Goal: Ask a question

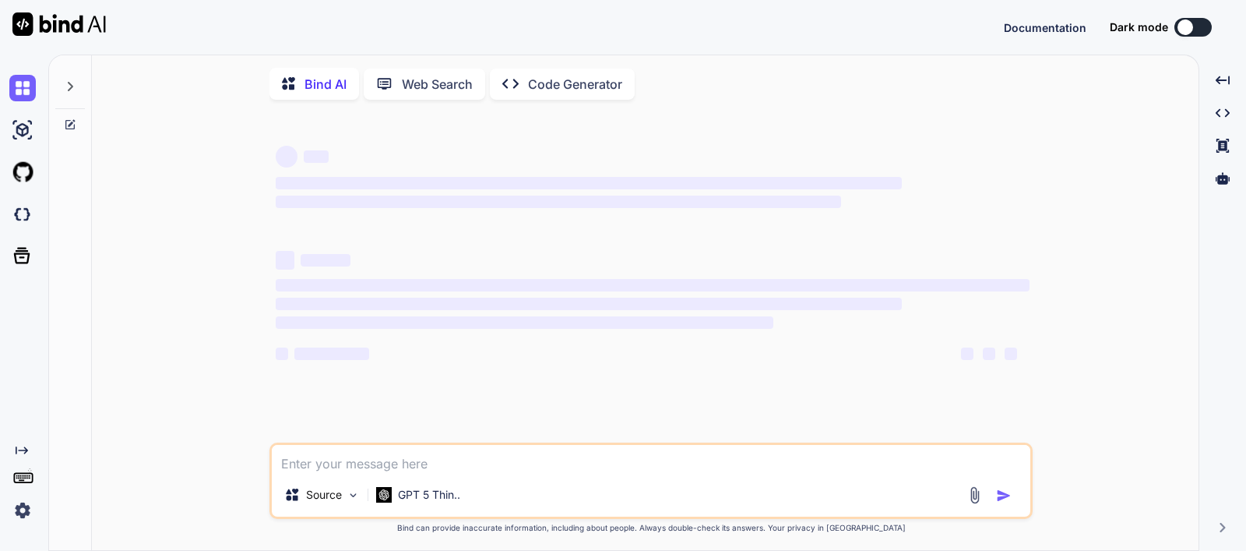
type textarea "x"
click at [68, 125] on icon at bounding box center [71, 122] width 7 height 7
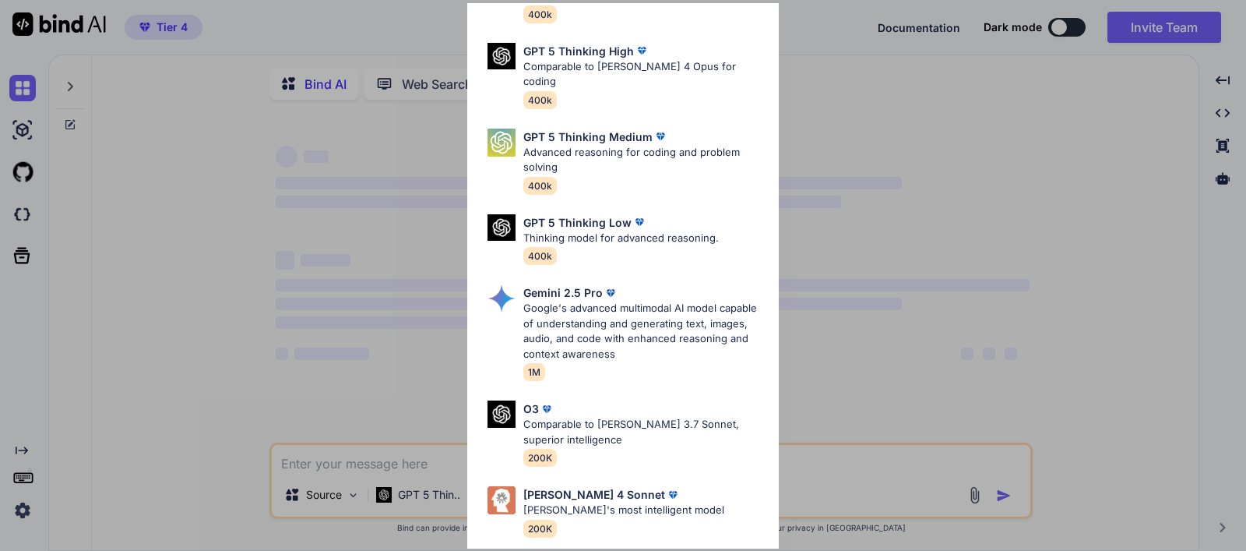
scroll to position [174, 0]
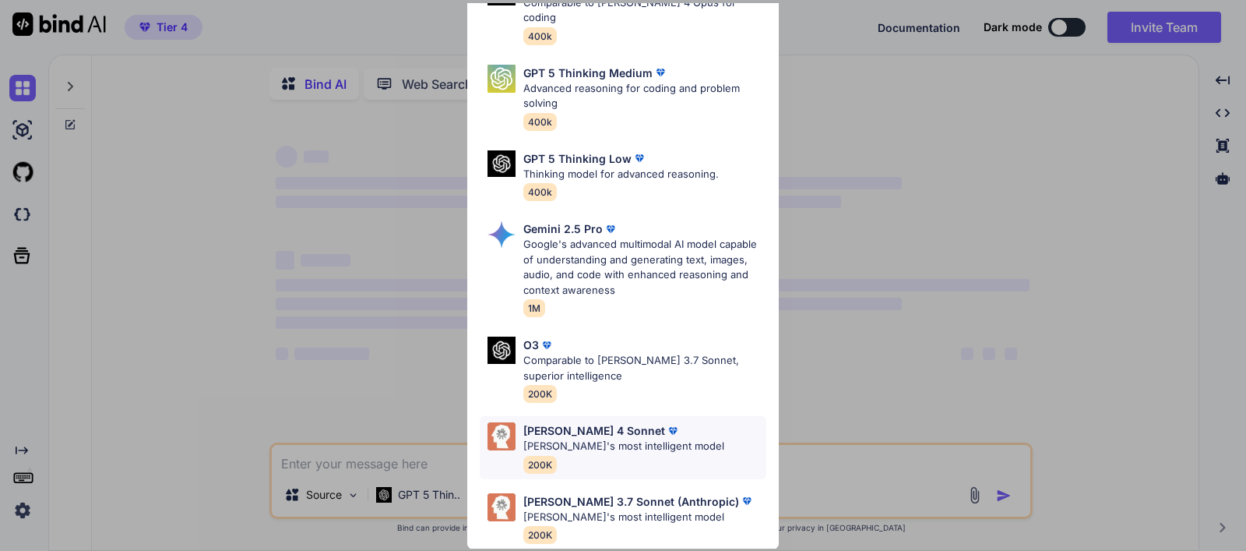
click at [584, 438] on p "[PERSON_NAME]'s most intelligent model" at bounding box center [623, 446] width 201 height 16
type textarea "x"
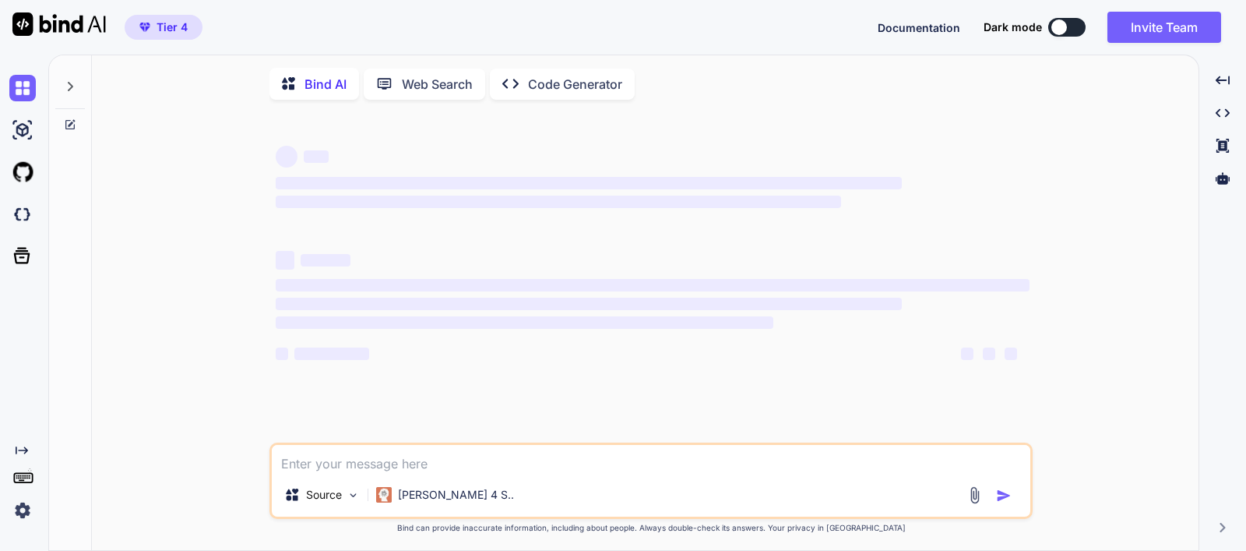
click at [493, 467] on textarea at bounding box center [651, 459] width 758 height 28
paste textarea "Error: ./node_modules/@opentelemetry/context-async-hooks/build/src/AsyncHooksCo…"
type textarea "Error: ./node_modules/@opentelemetry/context-async-hooks/build/src/AsyncHooksCo…"
type textarea "x"
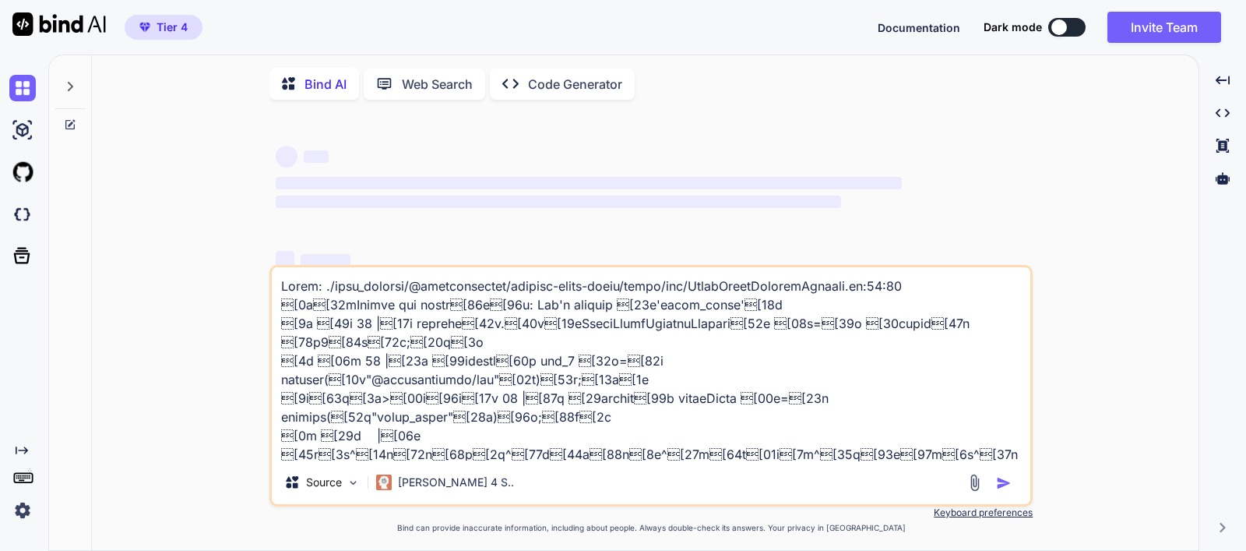
scroll to position [842, 0]
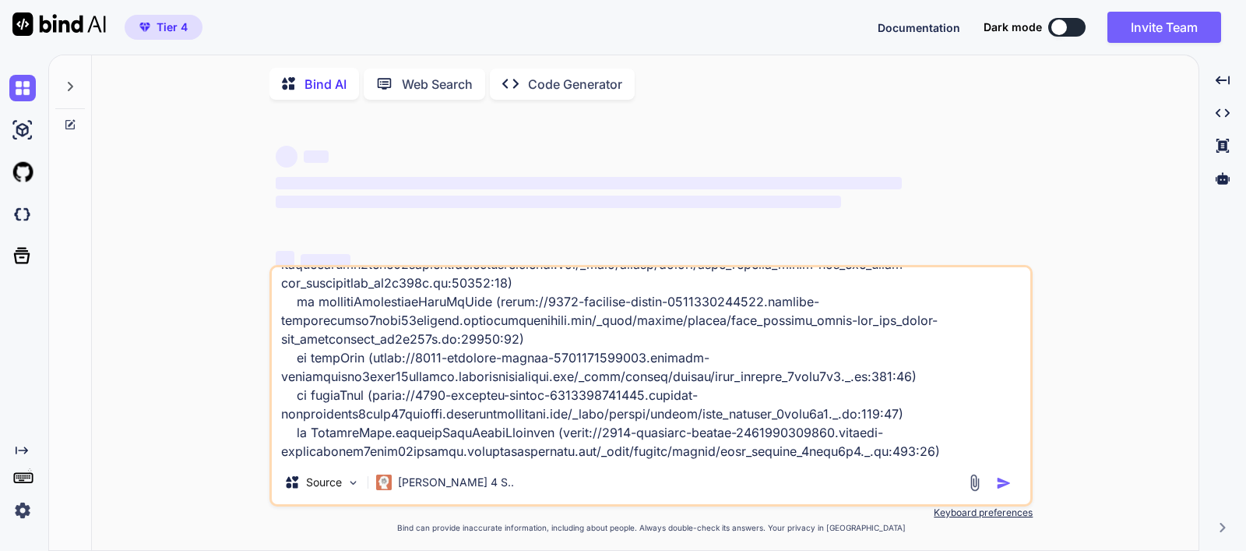
type textarea "Error: ./node_modules/@opentelemetry/context-async-hooks/build/src/AsyncHooksCo…"
click at [26, 132] on img at bounding box center [22, 130] width 26 height 26
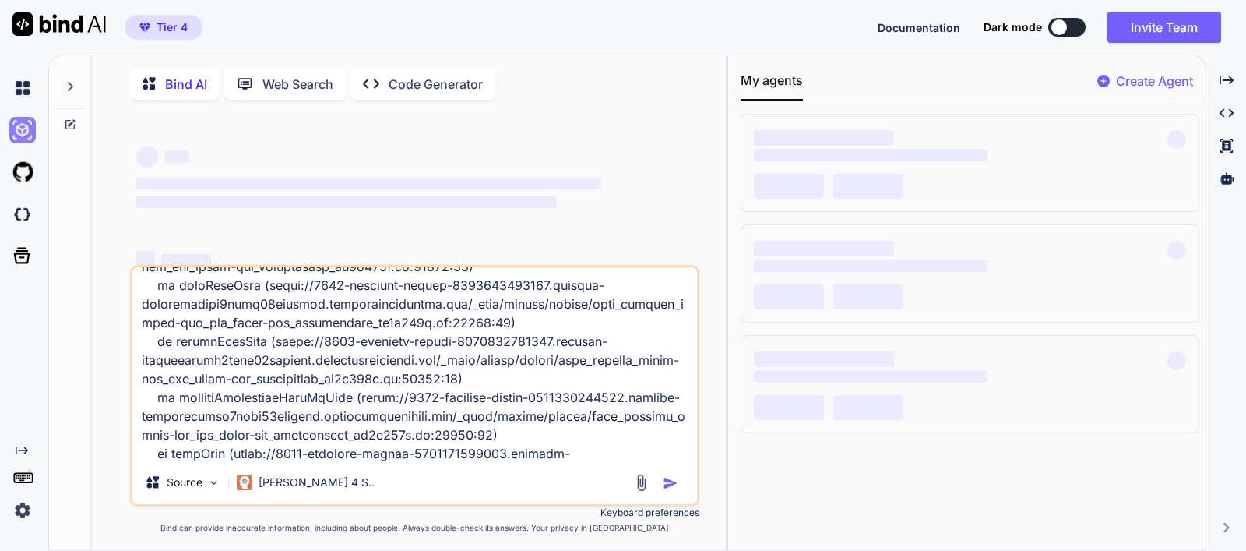
scroll to position [935, 0]
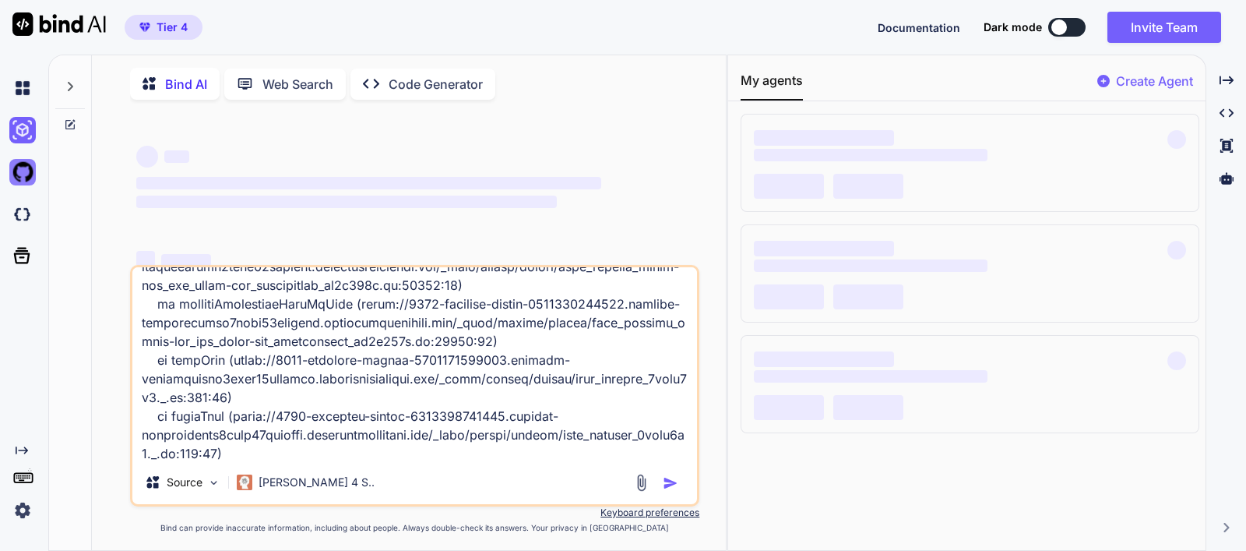
click at [16, 172] on img at bounding box center [22, 172] width 26 height 26
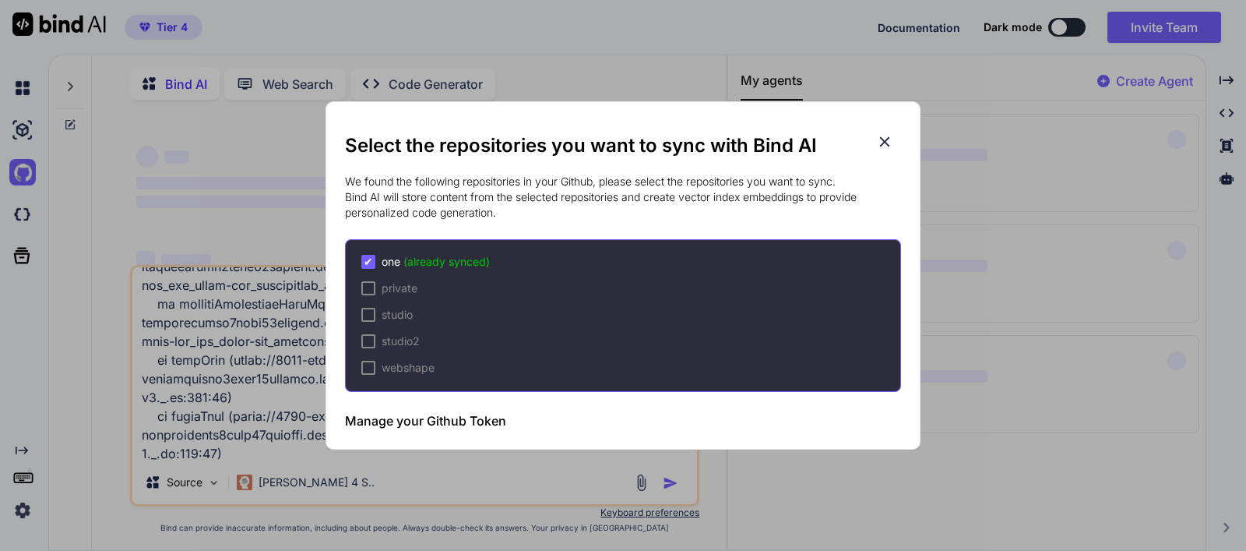
click at [887, 140] on icon at bounding box center [884, 141] width 17 height 17
